Goal: Navigation & Orientation: Find specific page/section

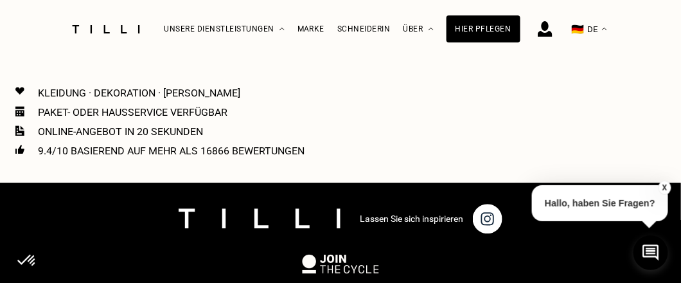
scroll to position [1904, 4]
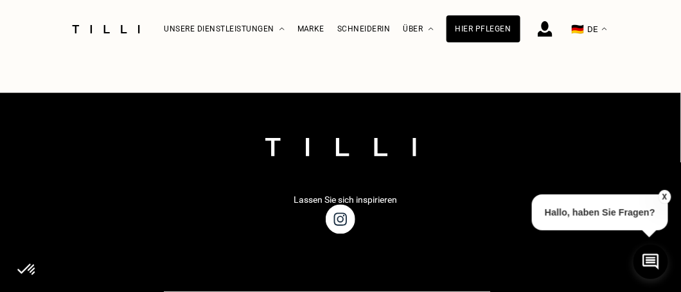
scroll to position [1839, 0]
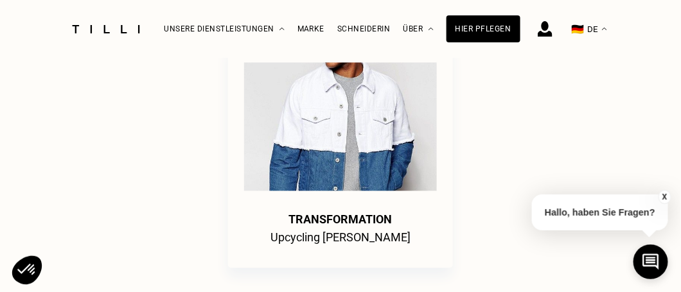
scroll to position [3211, 0]
